Goal: Task Accomplishment & Management: Complete application form

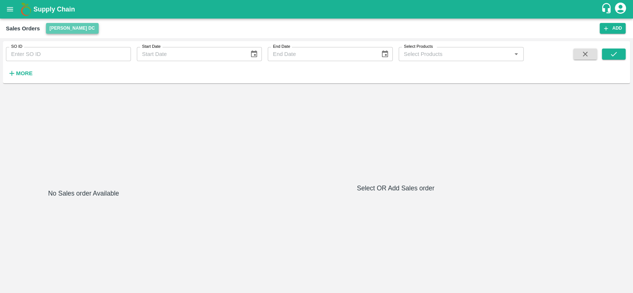
click at [51, 27] on button "[PERSON_NAME] DC" at bounding box center [72, 28] width 53 height 11
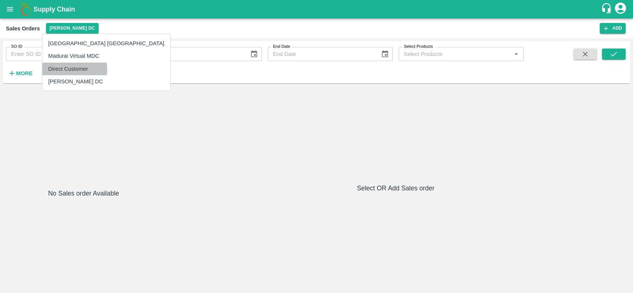
click at [53, 70] on li "Direct Customer" at bounding box center [106, 69] width 128 height 13
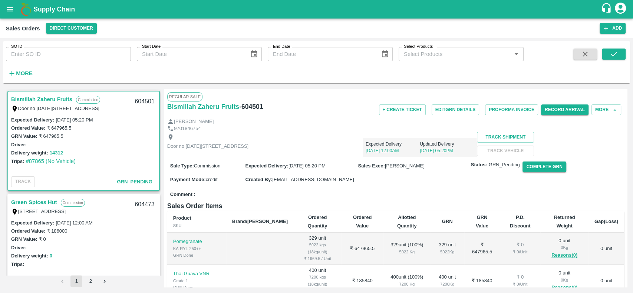
click at [15, 202] on link "Green Spices Hut" at bounding box center [34, 203] width 46 height 10
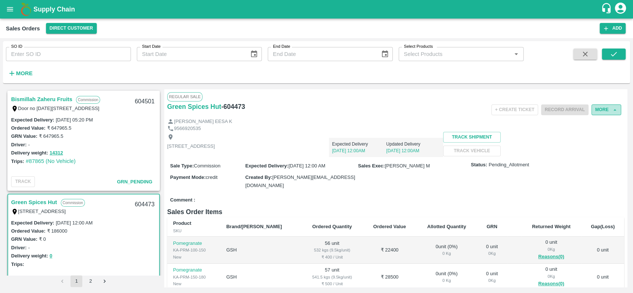
click at [604, 114] on button "More" at bounding box center [607, 110] width 30 height 11
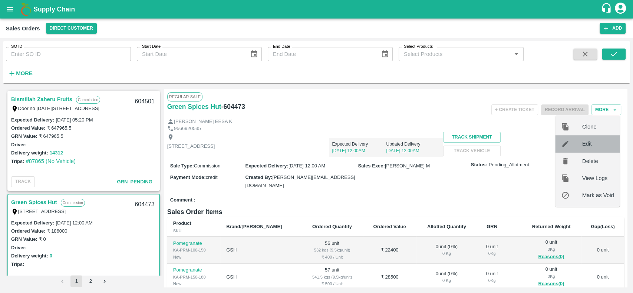
click at [586, 145] on span "Edit" at bounding box center [599, 144] width 32 height 8
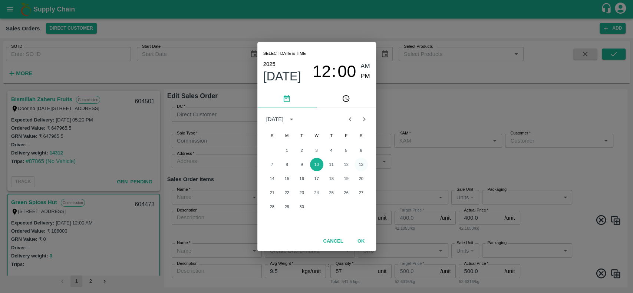
click at [361, 165] on button "13" at bounding box center [361, 164] width 13 height 13
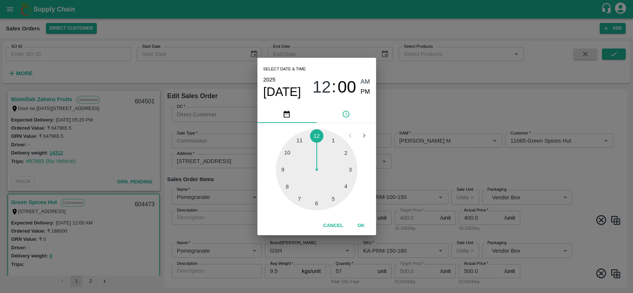
type input "[PERSON_NAME] M"
type input "11065-Green Spices Hut"
type input "[STREET_ADDRESS]"
type input "Pomegranate"
type input "GSH"
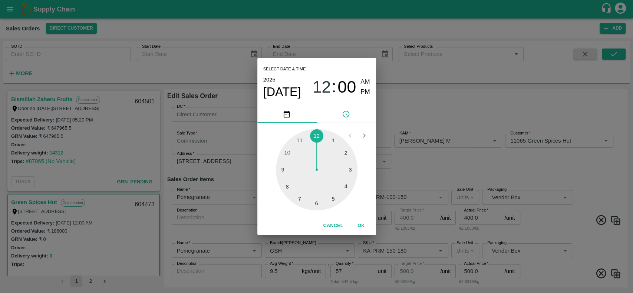
type input "KA-PRM-100-150"
type input "Pomegranate"
type input "GSH"
type input "KA-PRM-150-180"
type input "Pomegranate"
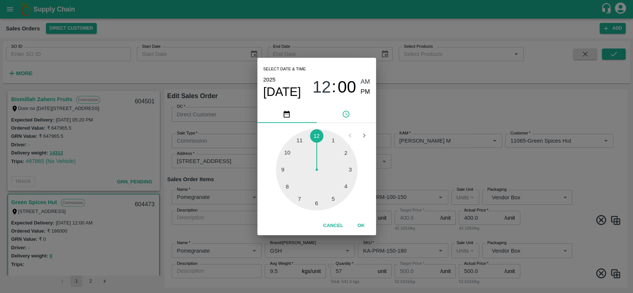
type input "GSH"
type input "KA-PRM-180-220"
type input "Pomegranate"
type input "GSH"
type input "KA-PRM-220-250"
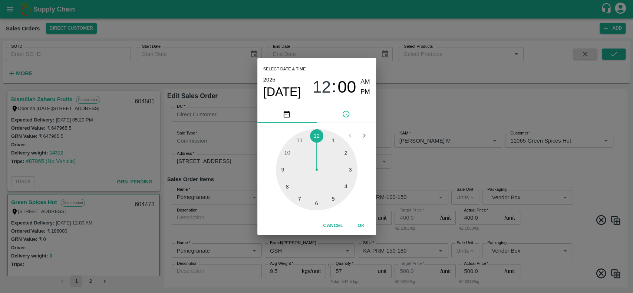
type input "Pomegranate"
type input "GSH"
type input "KA-PRM-250-300"
type input "Pomegranate"
type input "GSH"
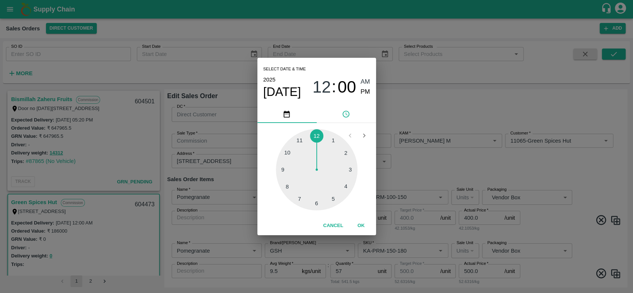
type input "KA-PRM-300-350"
type input "Pomegranate"
type input "GSH"
type input "KA-PRM-100++"
type input "Pomegranate"
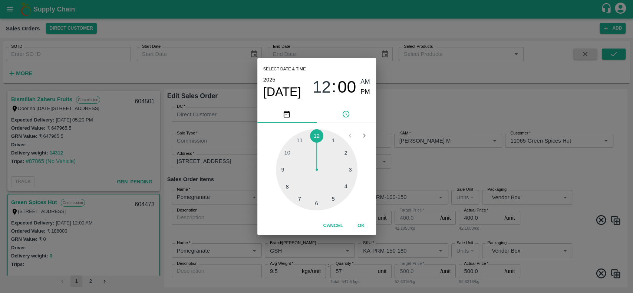
type input "GSH"
type input "KA-PRM-180++"
type input "Pomegranate"
type input "GSH"
type input "KA-Loose A"
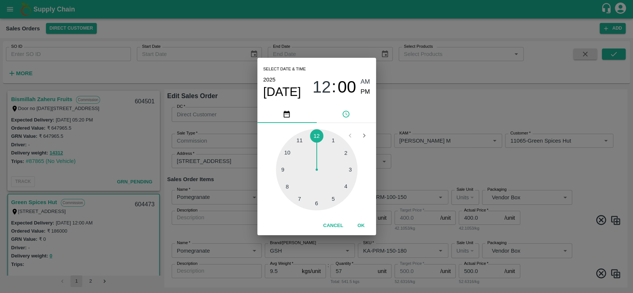
type input "Pomegranate"
type input "GSH"
type input "KA-Loose B"
type input "Pomegranate"
type input "GSH"
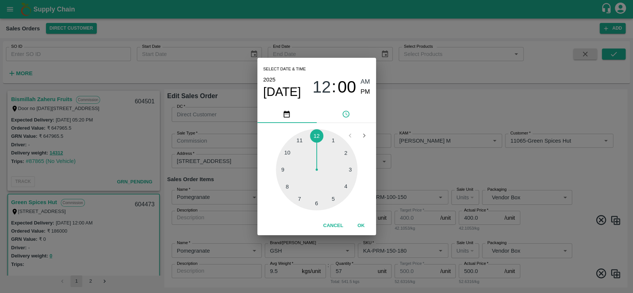
type input "KA-Green"
click at [298, 140] on div at bounding box center [317, 170] width 82 height 82
click at [364, 88] on span "PM" at bounding box center [366, 92] width 10 height 10
type input "[DATE] 11:00 PM"
click at [361, 226] on button "OK" at bounding box center [362, 226] width 24 height 13
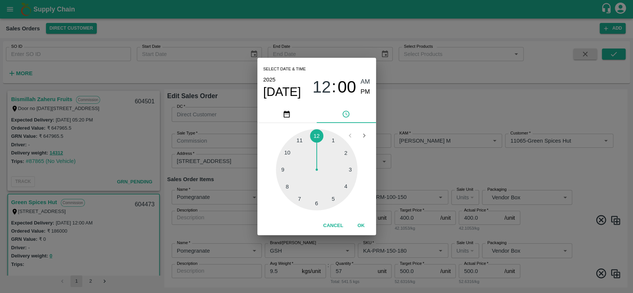
click at [445, 158] on div "Sale Type   * Commission 2 Sale Type Expected Delivery Date   * [DATE] 11:00 PM…" at bounding box center [395, 151] width 457 height 47
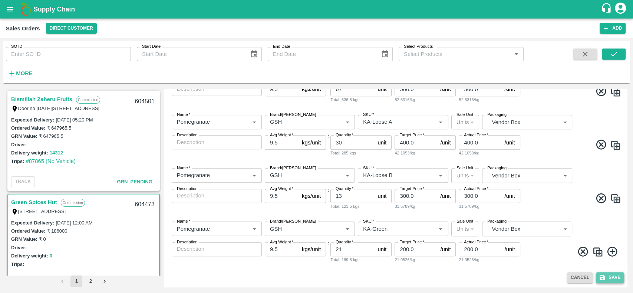
click at [609, 283] on button "Save" at bounding box center [610, 278] width 28 height 11
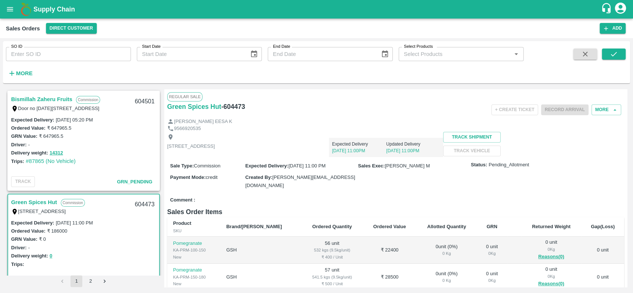
click at [406, 157] on div "[STREET_ADDRESS] Expected Delivery [DATE] 11:00PM Updated Delivery [DATE] 11:00…" at bounding box center [395, 144] width 457 height 25
